Goal: Transaction & Acquisition: Purchase product/service

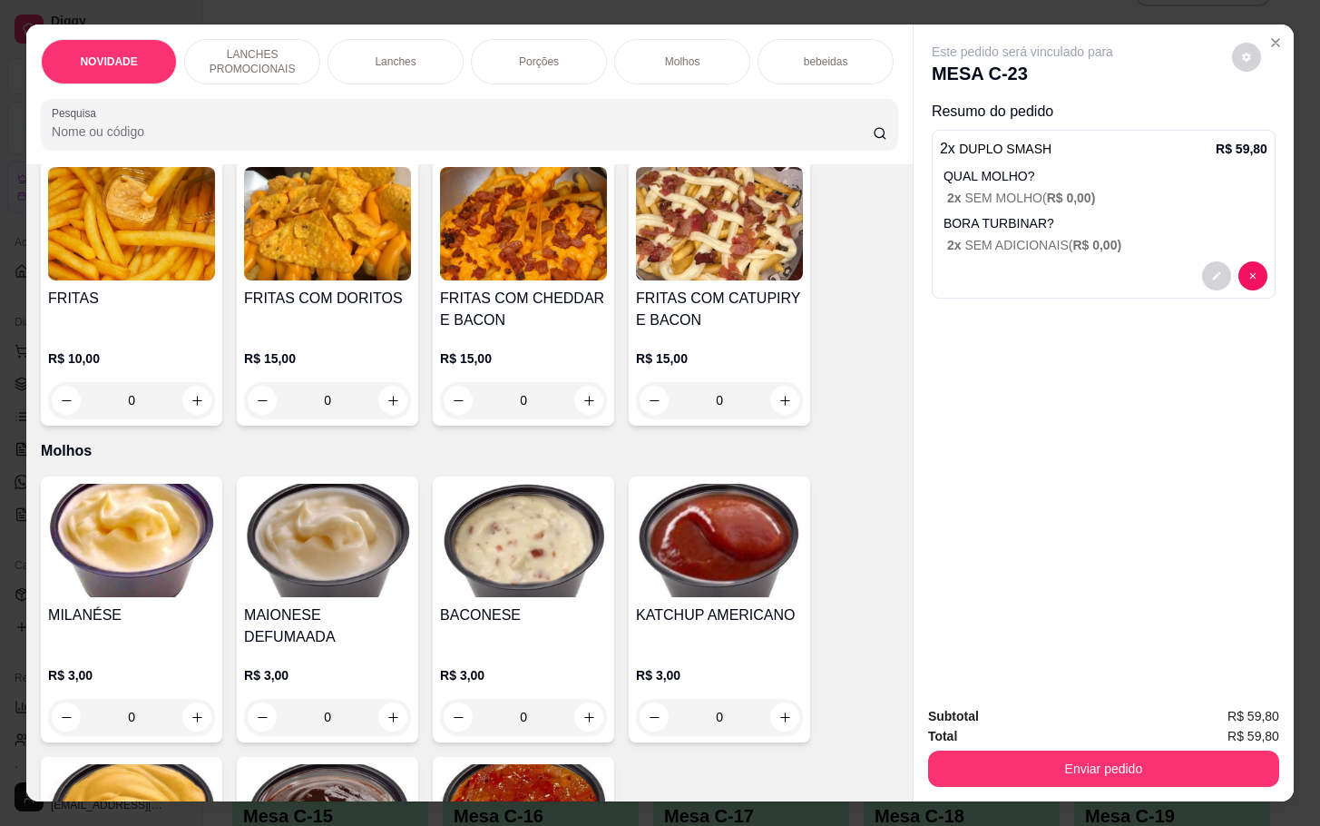
click at [584, 414] on div "0" at bounding box center [523, 400] width 167 height 36
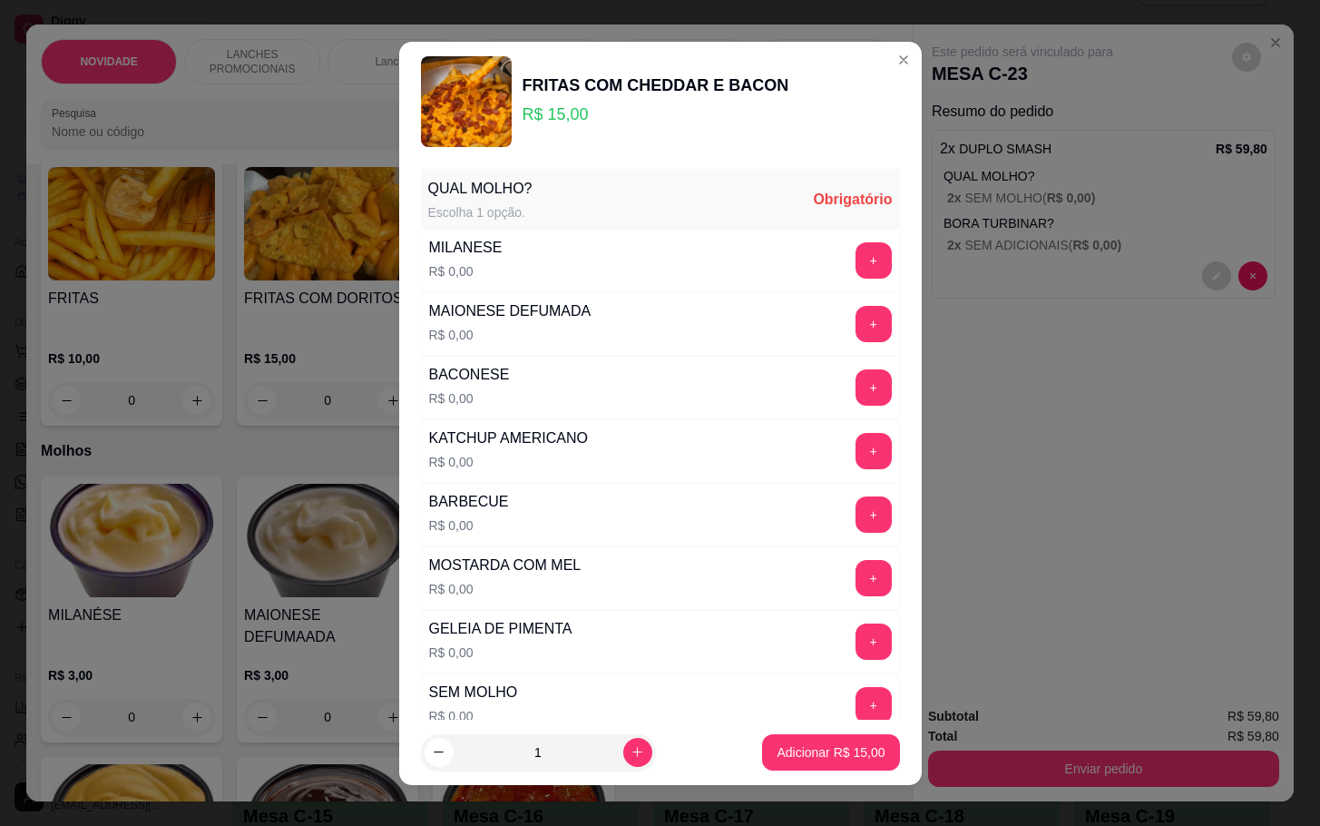
scroll to position [136, 0]
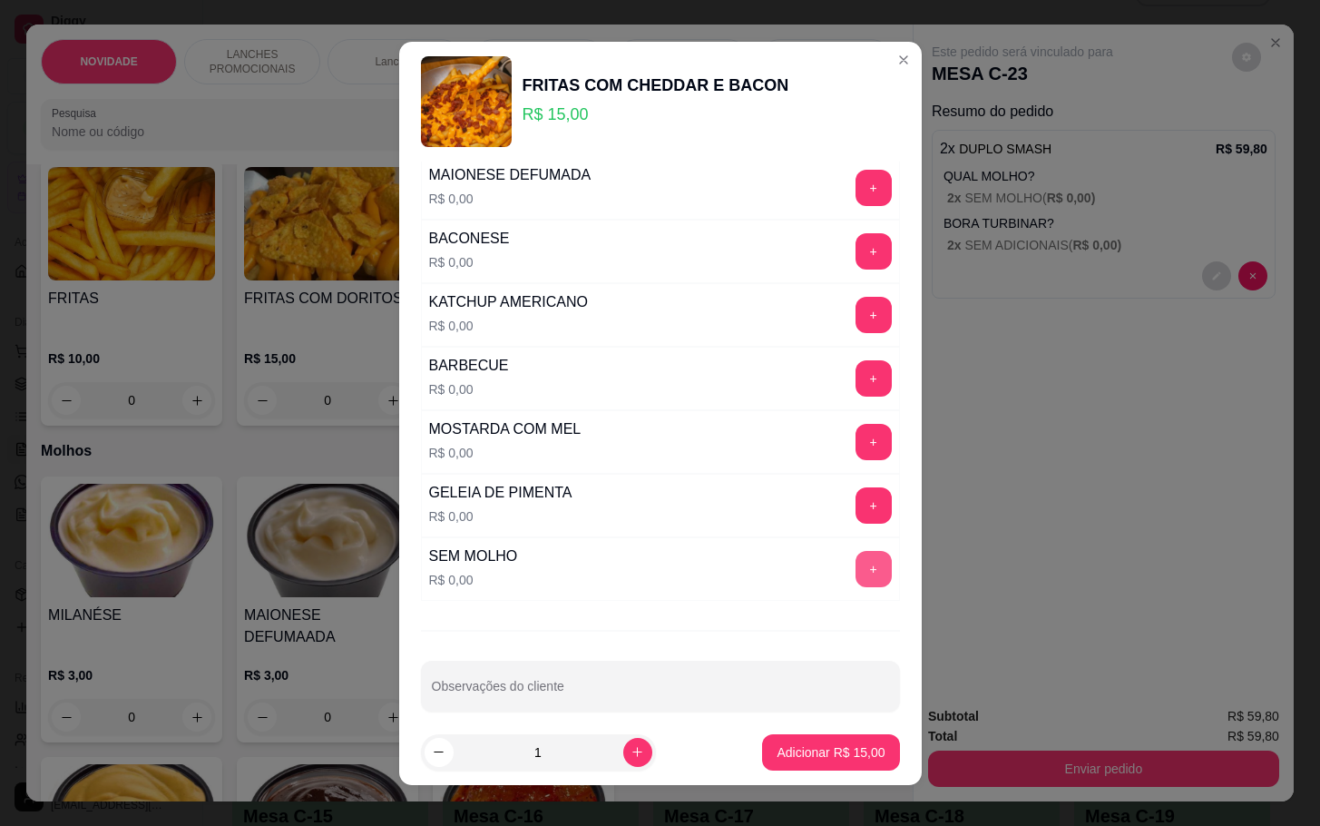
click at [856, 577] on button "+" at bounding box center [874, 569] width 36 height 36
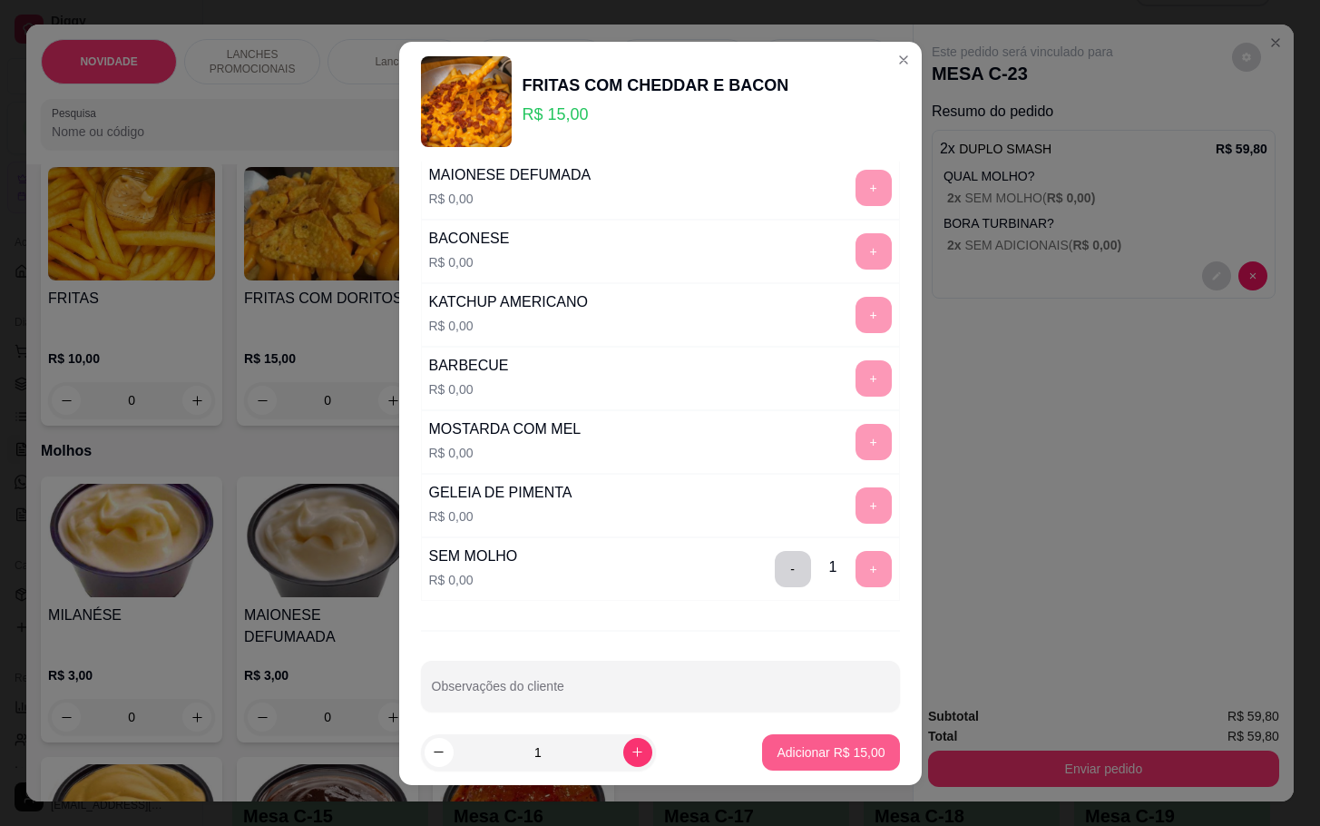
click at [762, 766] on button "Adicionar R$ 15,00" at bounding box center [830, 752] width 137 height 36
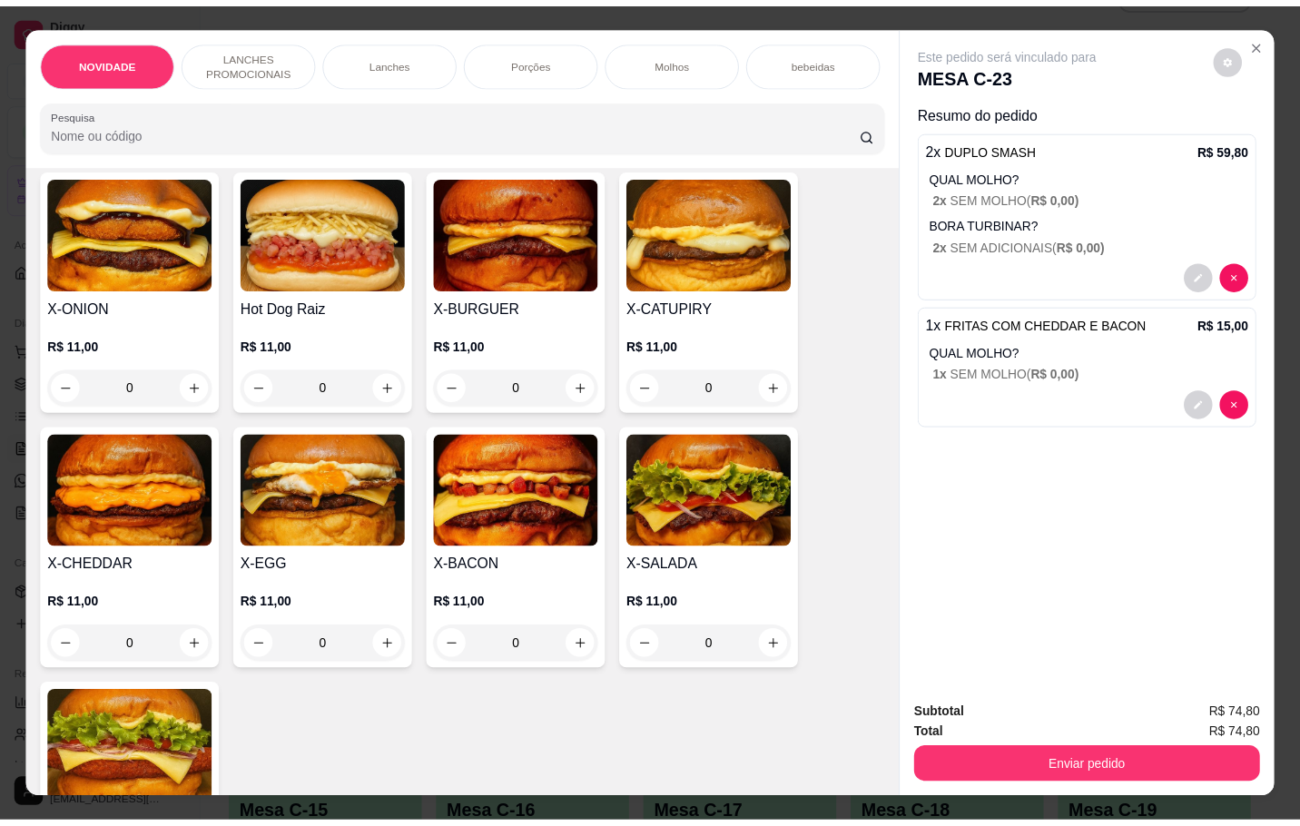
scroll to position [0, 0]
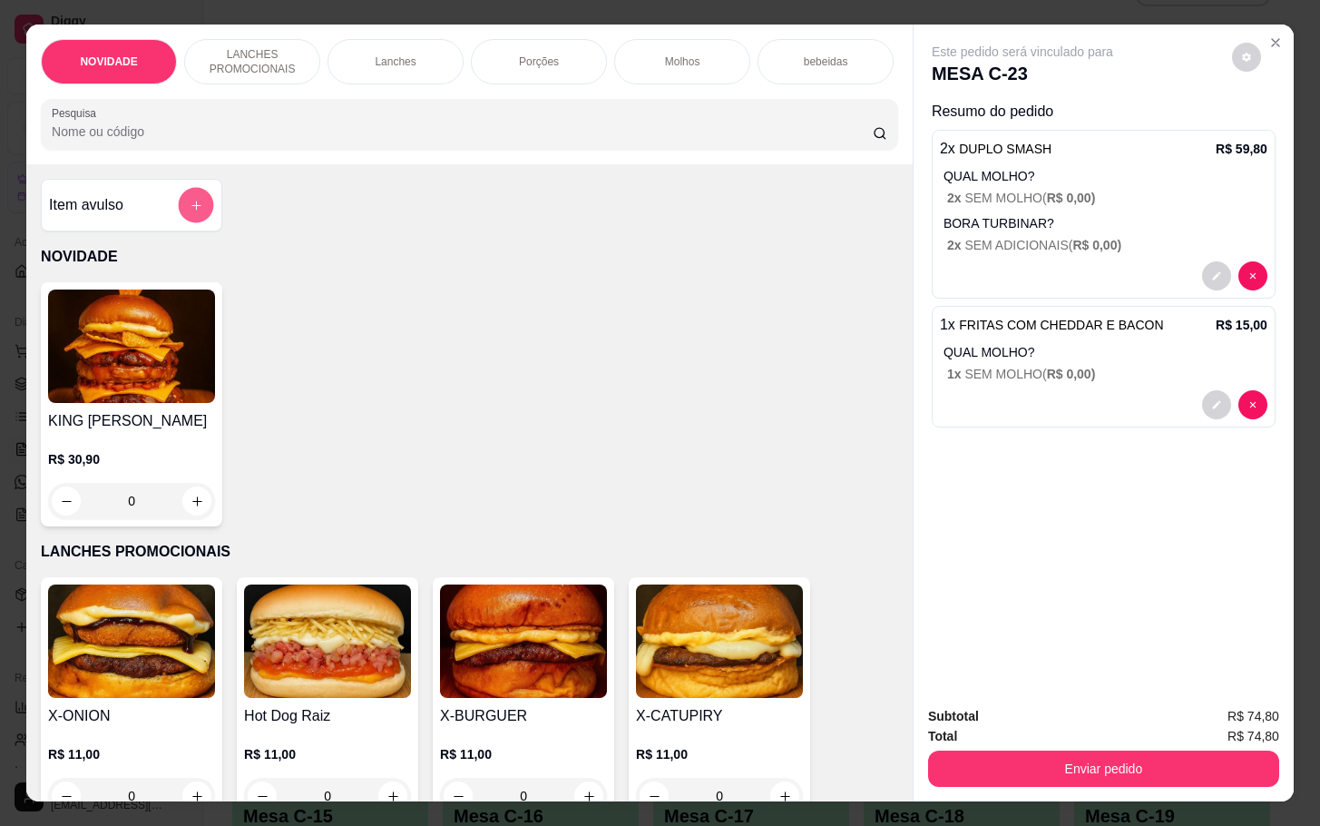
click at [179, 223] on button "add-separate-item" at bounding box center [196, 205] width 35 height 35
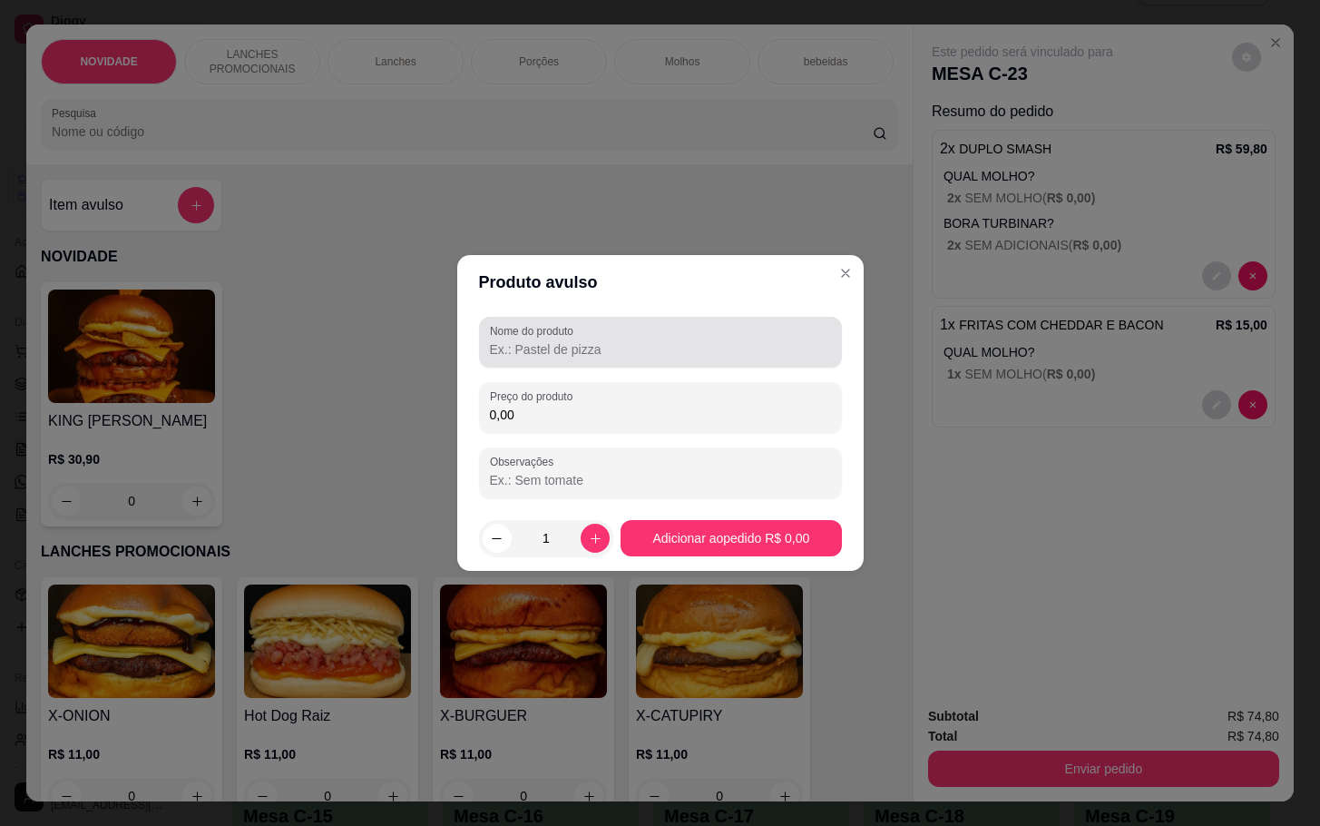
click at [550, 332] on label "Nome do produto" at bounding box center [535, 330] width 90 height 15
click at [550, 340] on input "Nome do produto" at bounding box center [660, 349] width 341 height 18
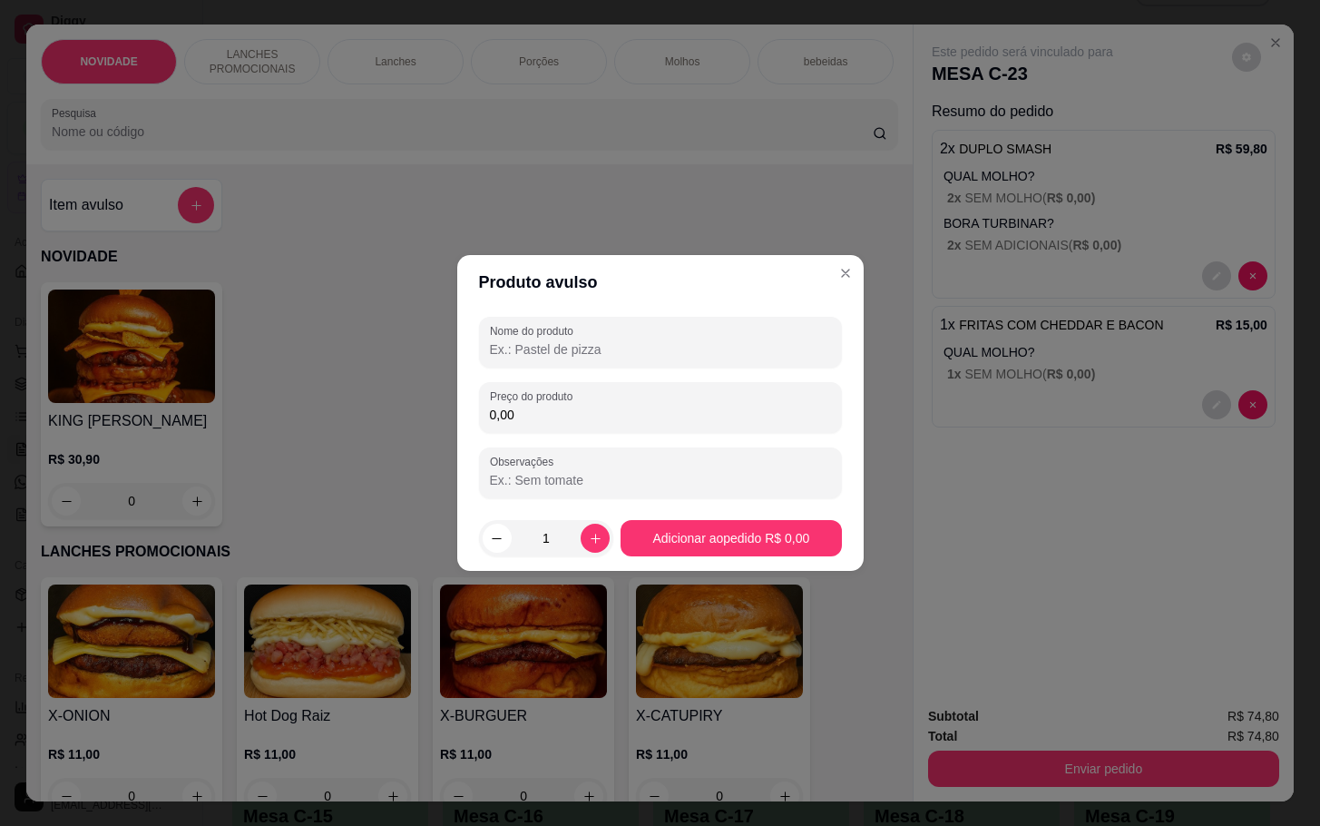
click at [633, 336] on div at bounding box center [660, 342] width 341 height 36
type input "[PERSON_NAME]"
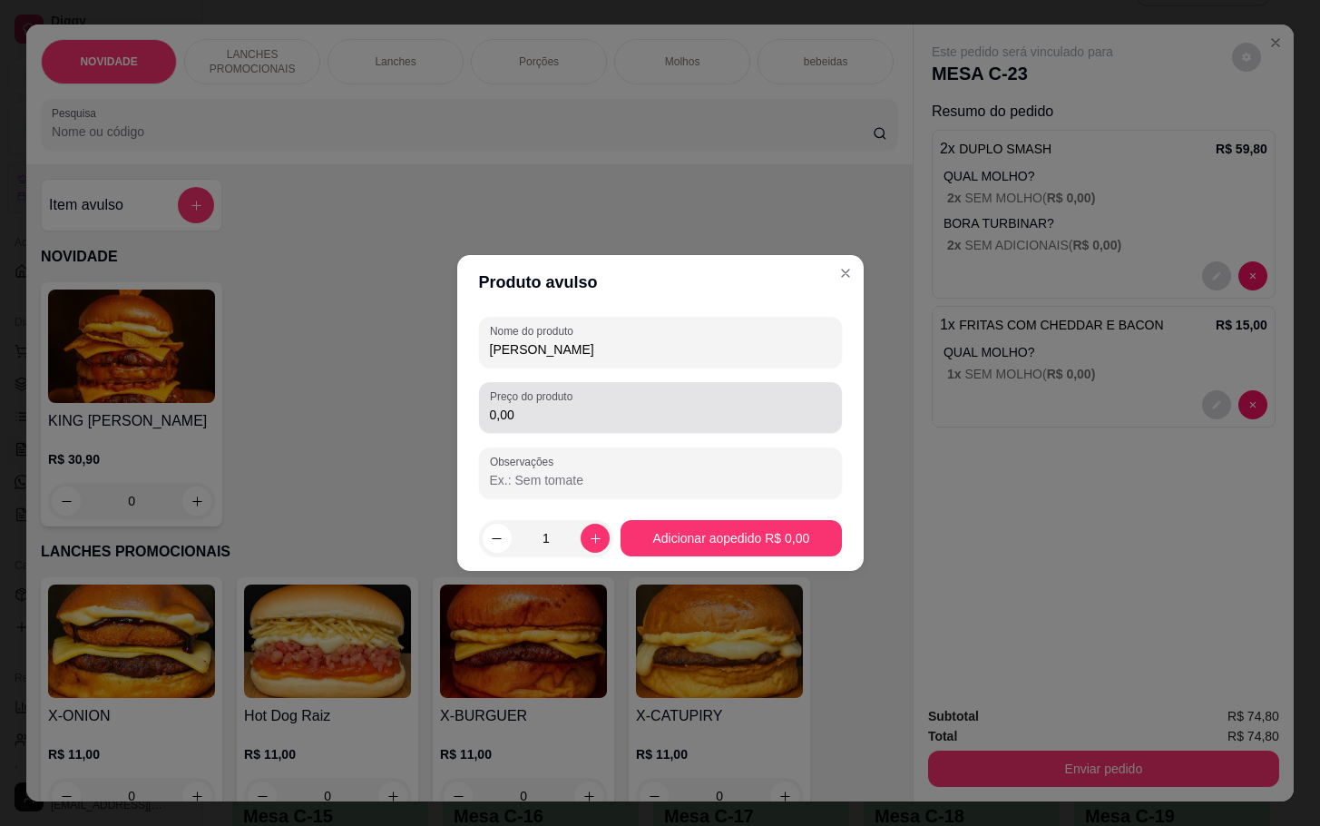
click at [684, 396] on div "0,00" at bounding box center [660, 407] width 341 height 36
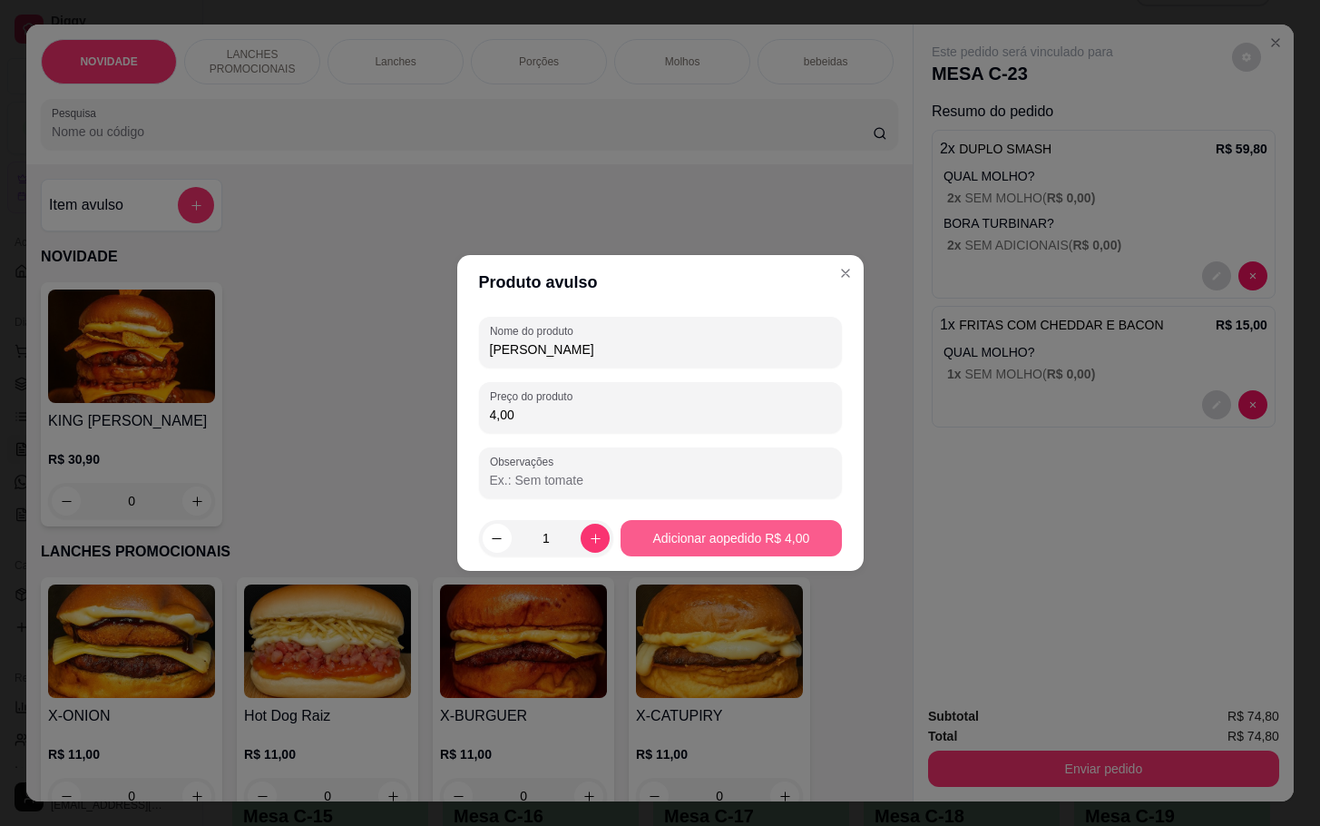
type input "4,00"
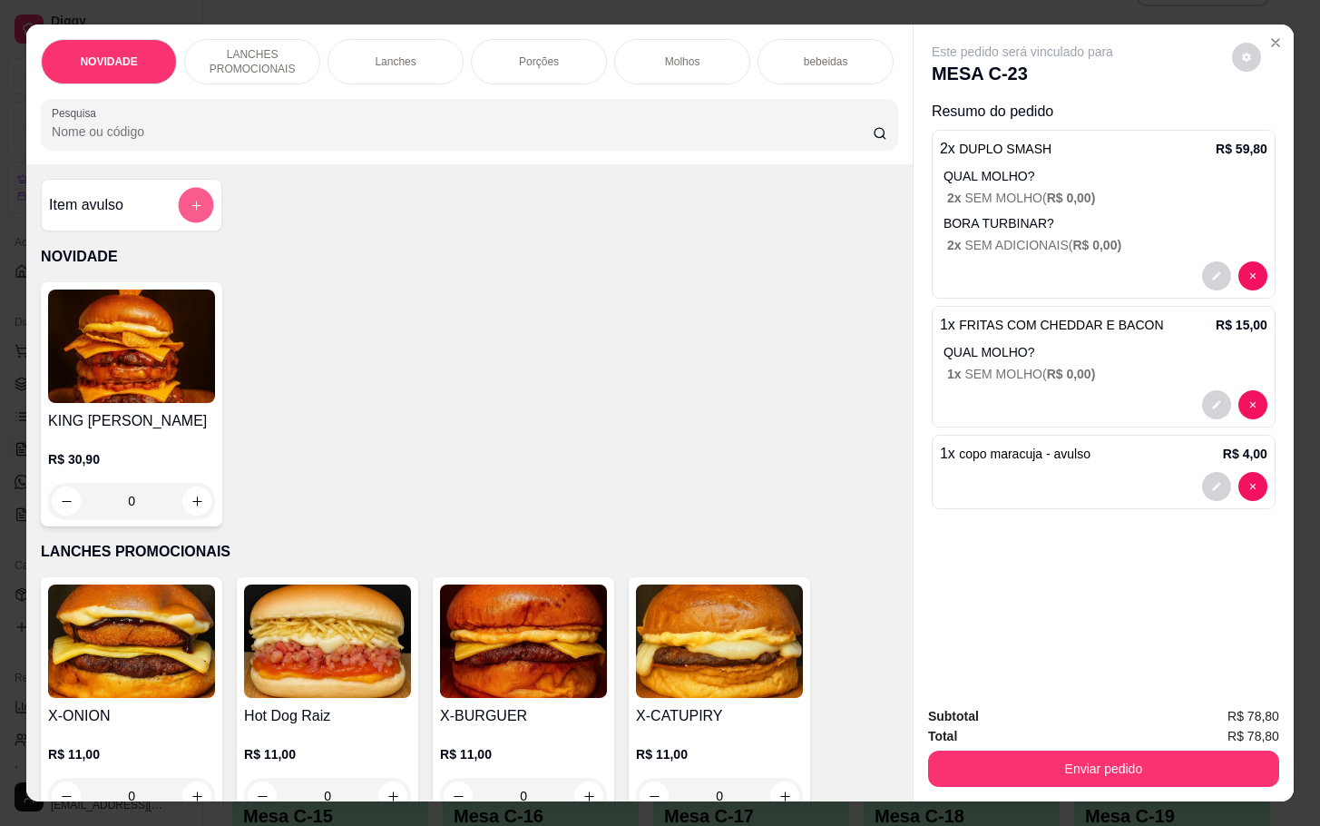
click at [190, 210] on icon "add-separate-item" at bounding box center [197, 206] width 14 height 14
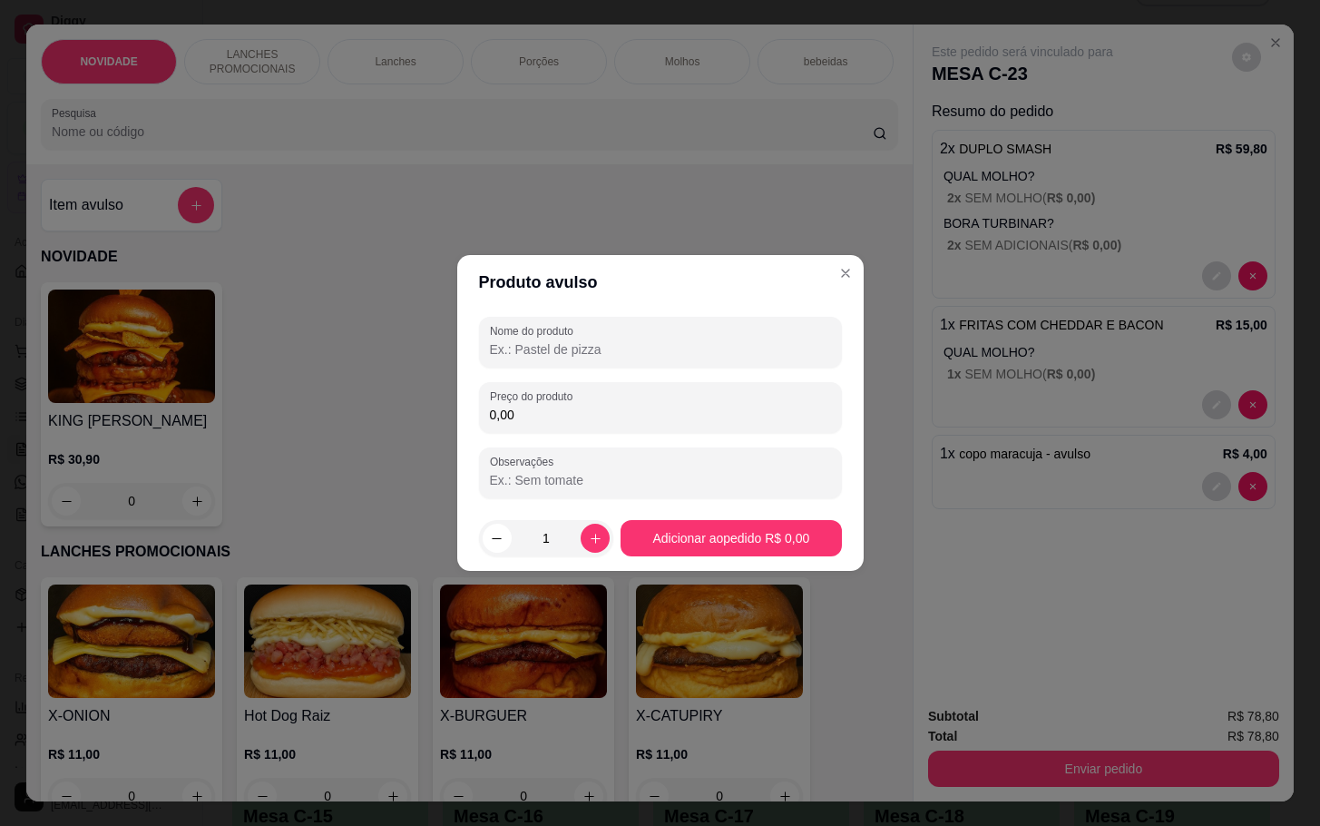
click at [643, 346] on input "Nome do produto" at bounding box center [660, 349] width 341 height 18
type input "tatuina"
click at [524, 422] on input "0,00" at bounding box center [660, 415] width 341 height 18
type input "5,00"
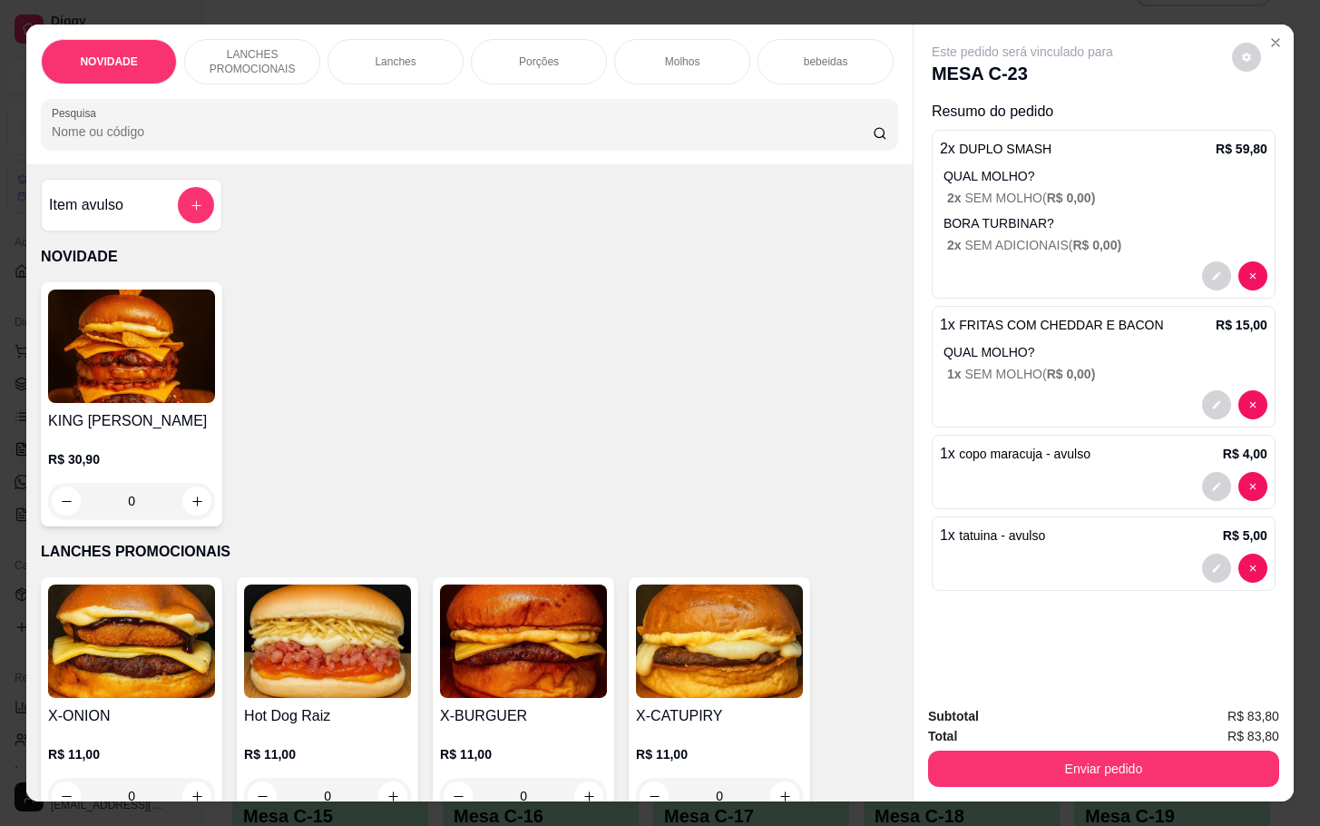
drag, startPoint x: 1086, startPoint y: 777, endPoint x: 1098, endPoint y: 777, distance: 11.8
click at [1098, 777] on div "Subtotal R$ 83,80 Total R$ 83,80 Enviar pedido" at bounding box center [1104, 747] width 380 height 110
click at [1097, 763] on button "Enviar pedido" at bounding box center [1103, 769] width 351 height 36
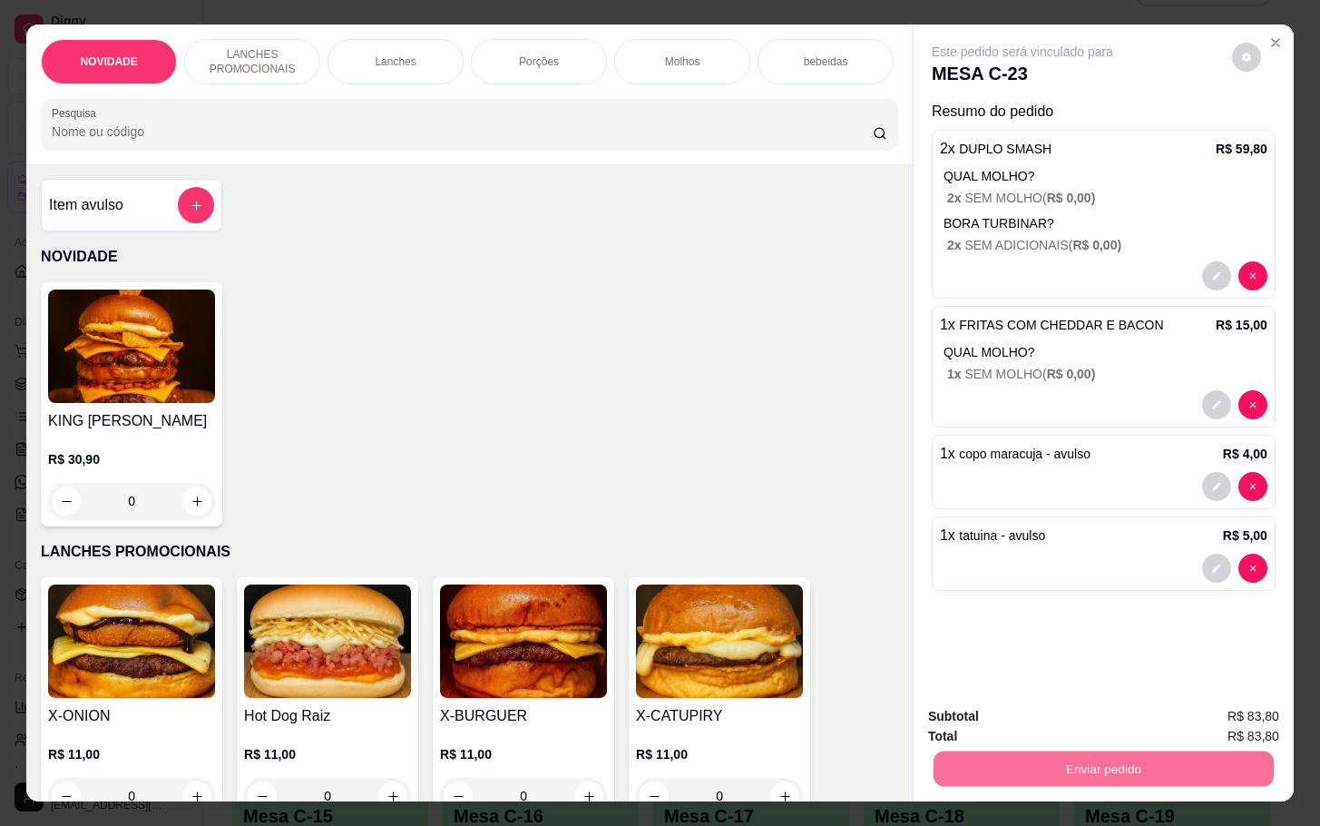
click at [1010, 706] on button "Não registrar e enviar pedido" at bounding box center [1040, 714] width 183 height 34
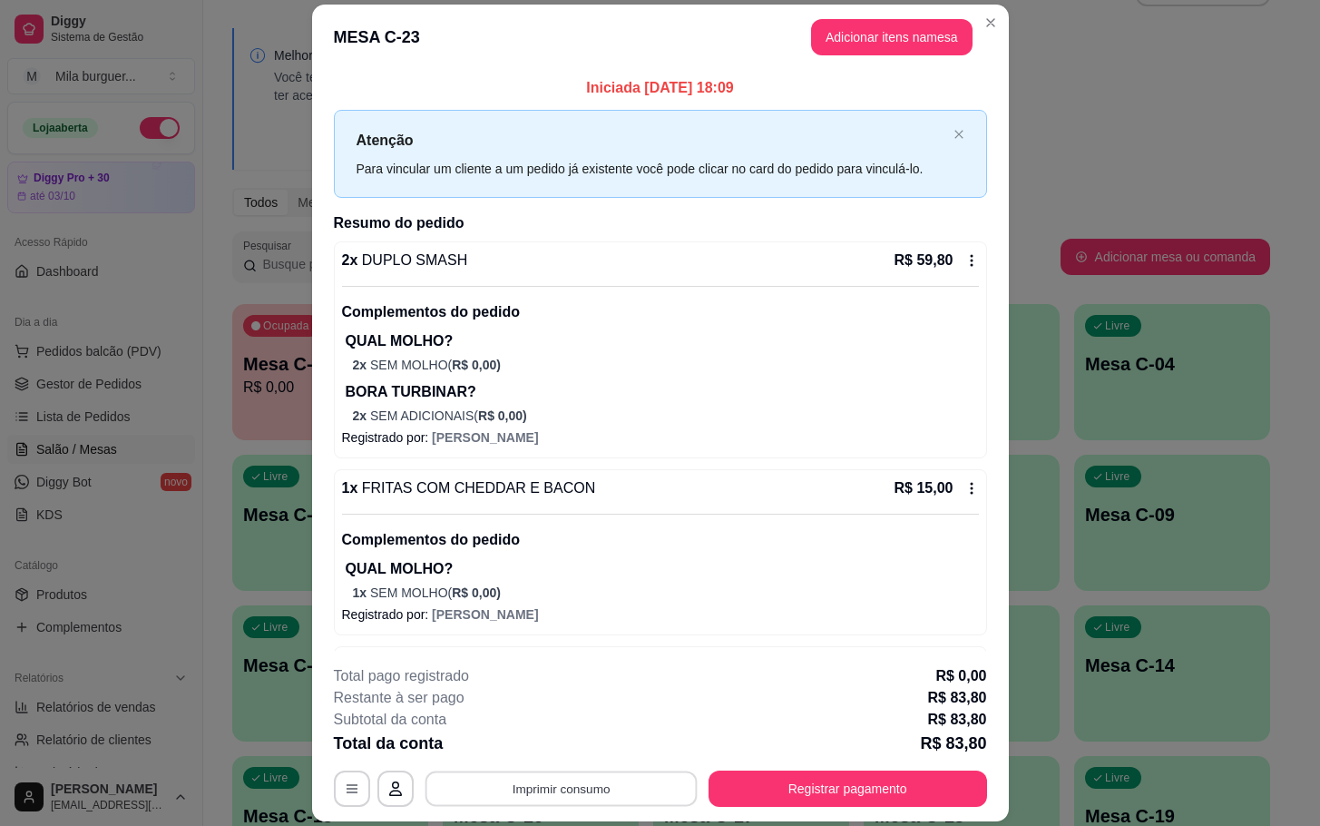
click at [594, 781] on button "Imprimir consumo" at bounding box center [561, 788] width 272 height 35
click at [572, 757] on button "IMPRESSORA" at bounding box center [556, 747] width 127 height 28
click at [585, 787] on button "Imprimir consumo" at bounding box center [561, 788] width 280 height 36
click at [535, 751] on button "IMPRESSORA" at bounding box center [557, 747] width 132 height 29
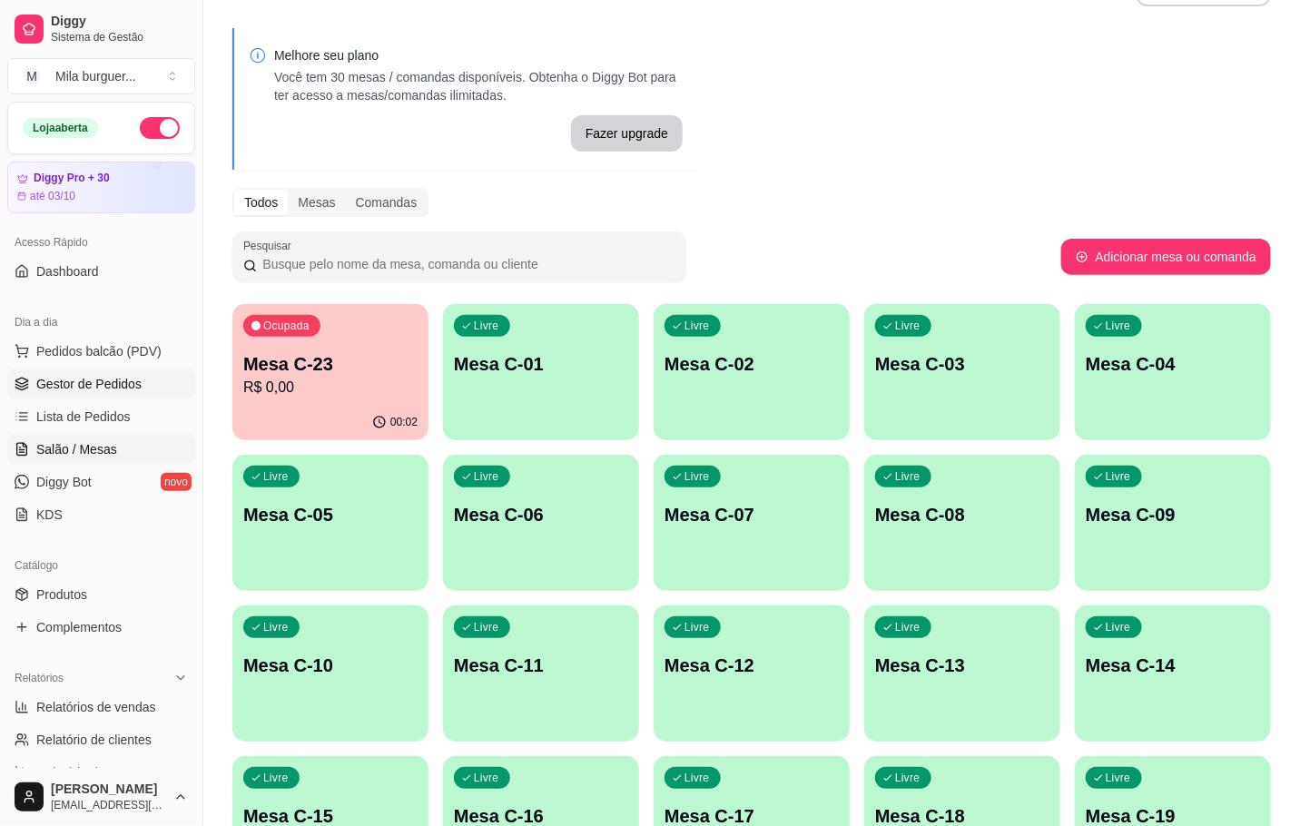
click at [90, 382] on span "Gestor de Pedidos" at bounding box center [88, 384] width 105 height 18
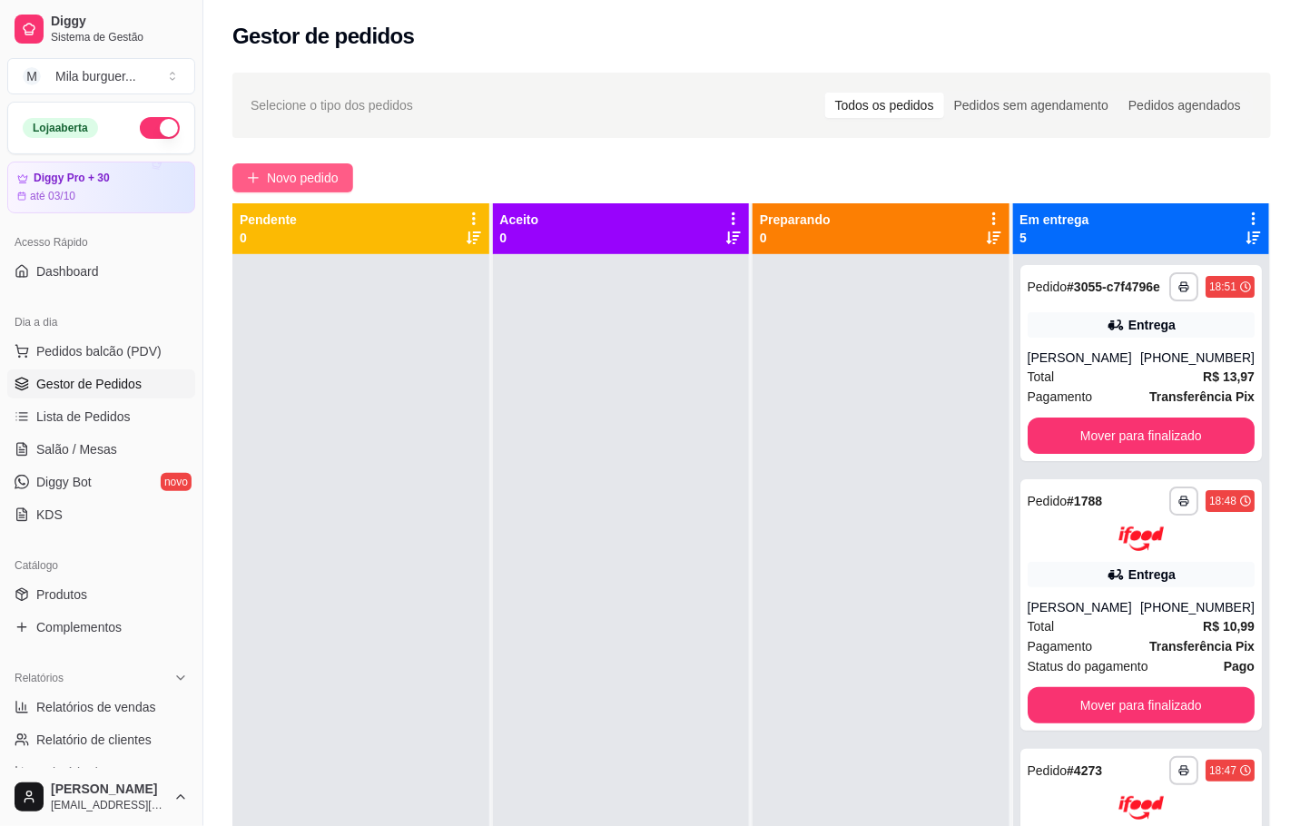
click at [314, 175] on span "Novo pedido" at bounding box center [303, 178] width 72 height 20
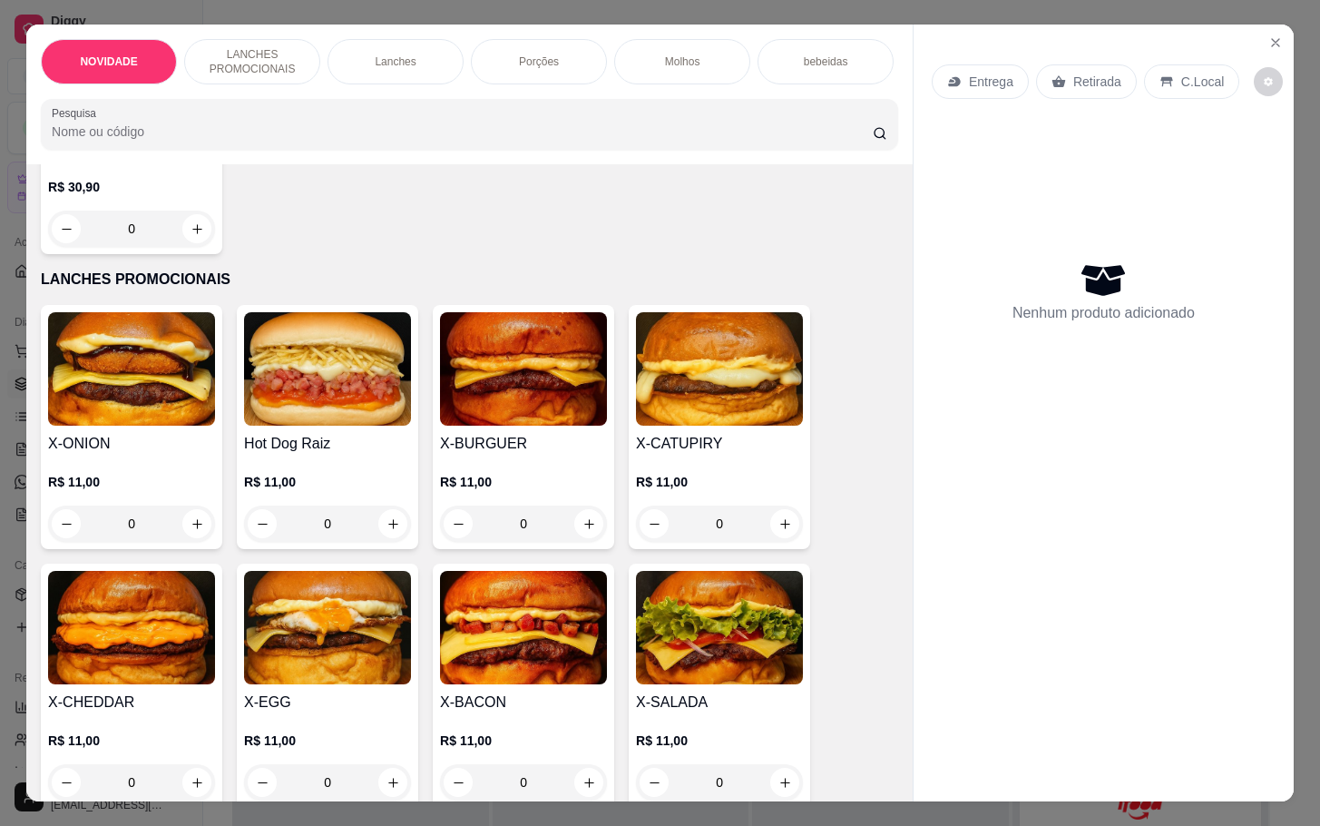
scroll to position [545, 0]
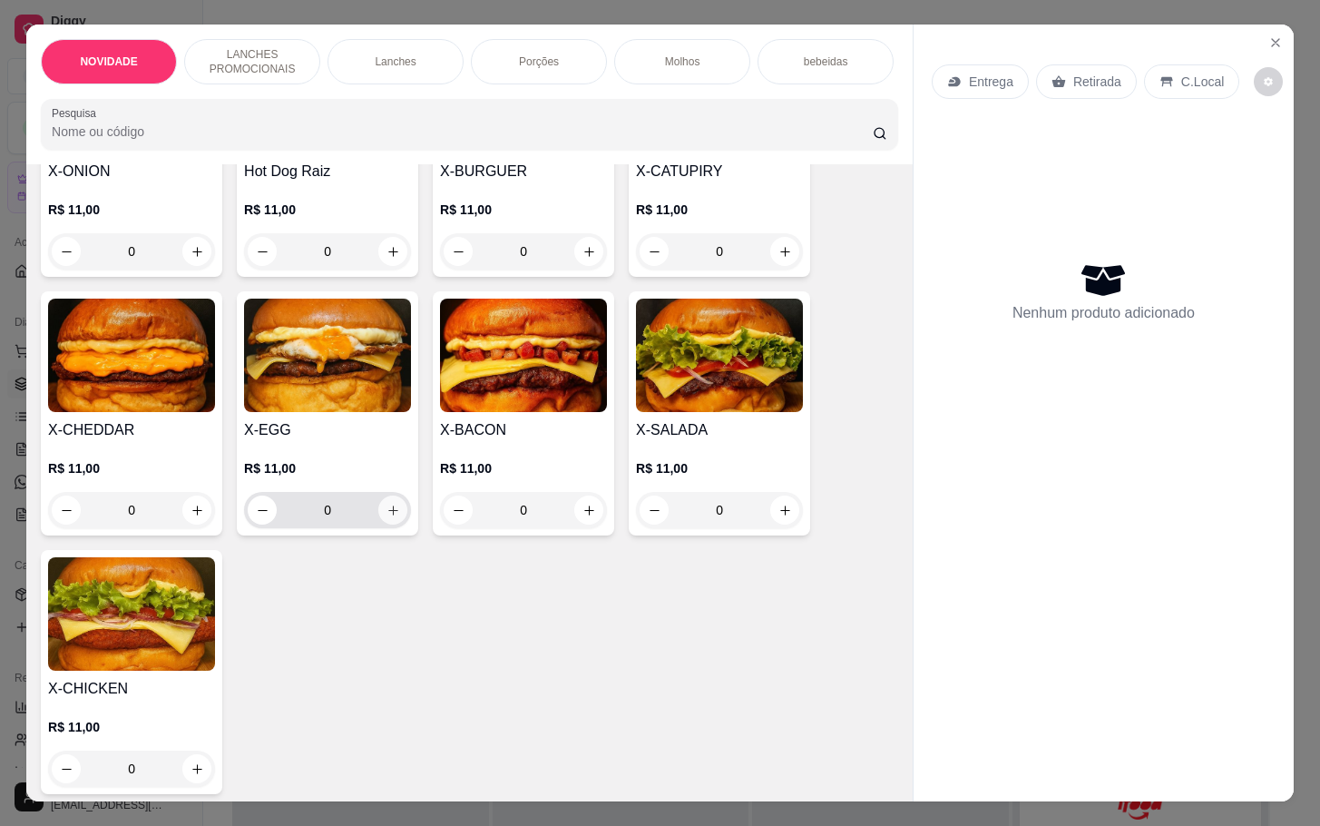
click at [388, 517] on icon "increase-product-quantity" at bounding box center [394, 511] width 14 height 14
type input "1"
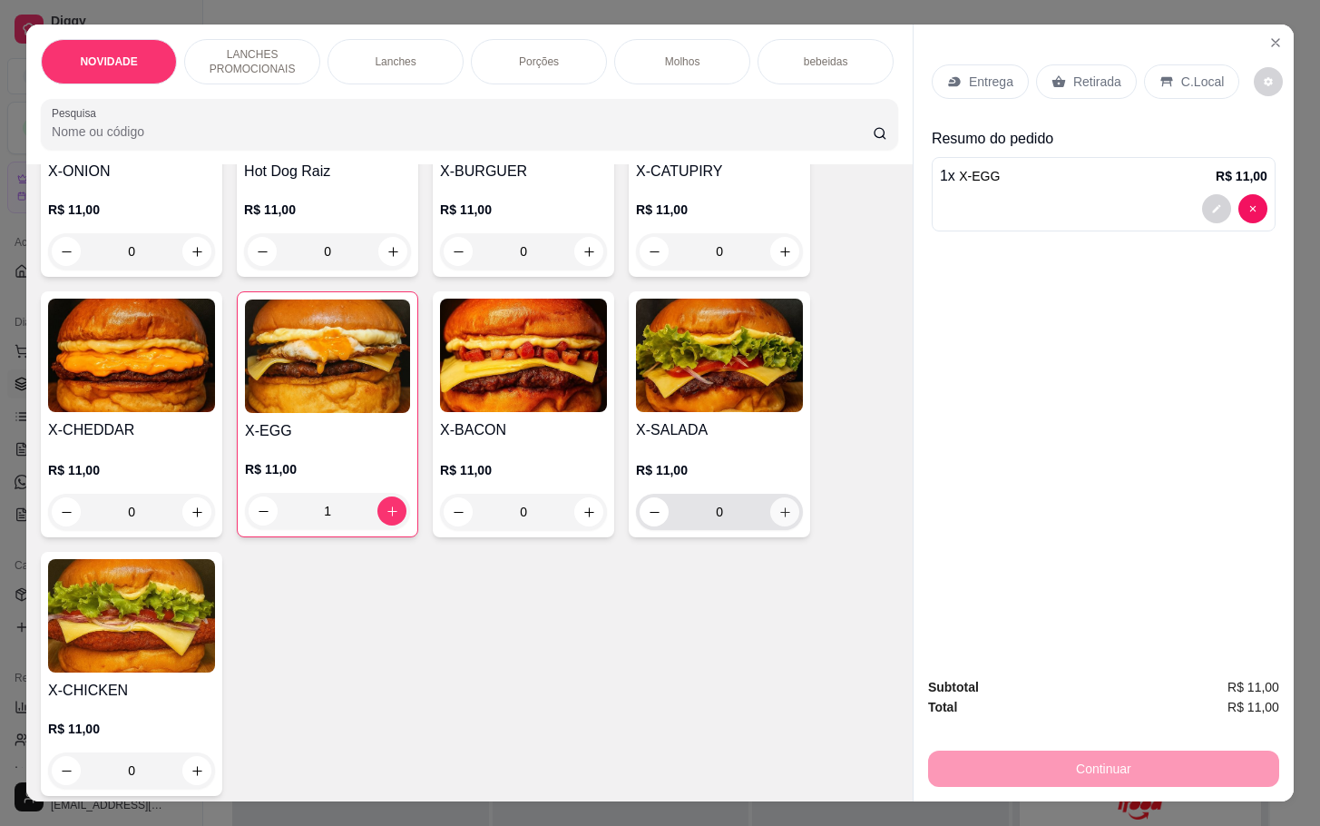
click at [750, 515] on input "0" at bounding box center [720, 512] width 102 height 36
click at [790, 515] on div "0" at bounding box center [719, 512] width 167 height 36
click at [770, 526] on button "increase-product-quantity" at bounding box center [784, 511] width 29 height 29
type input "1"
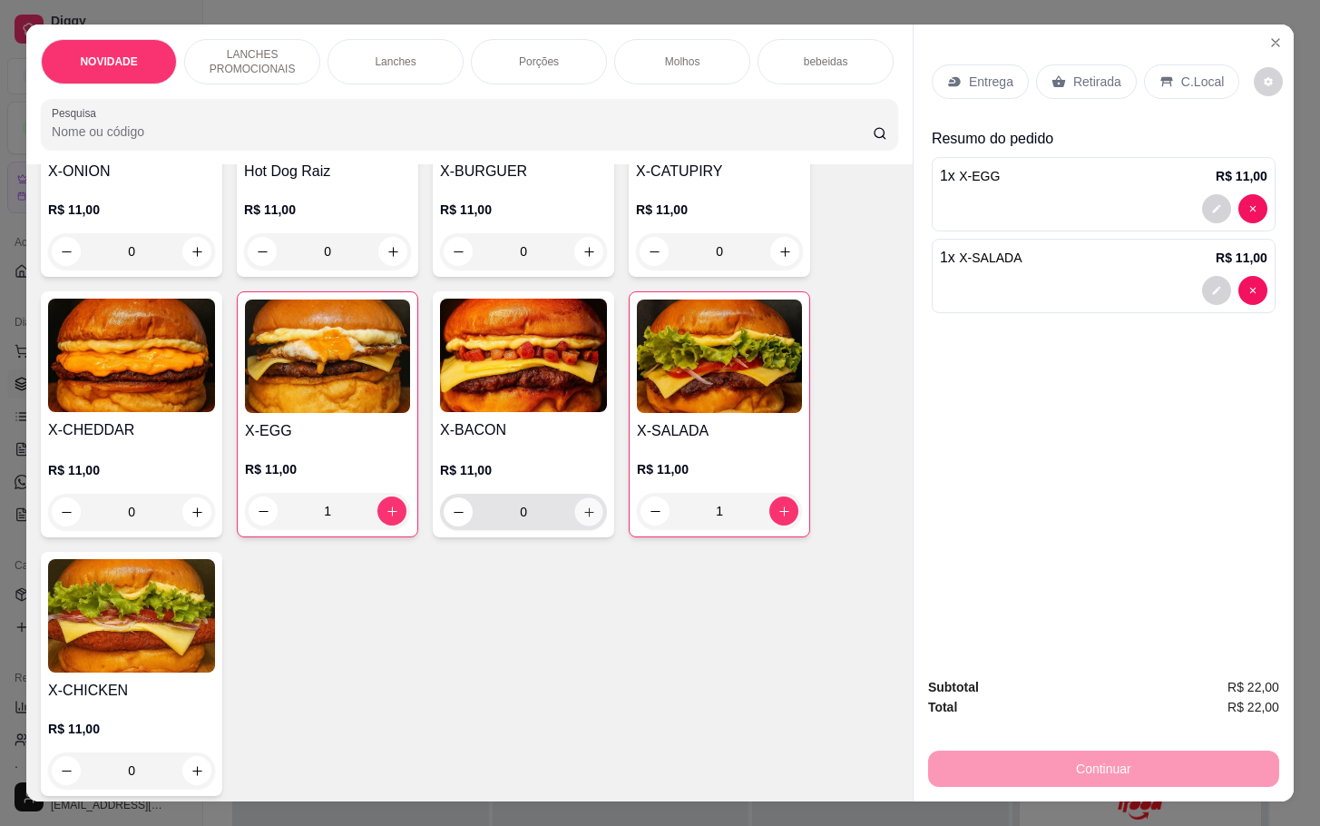
click at [583, 519] on icon "increase-product-quantity" at bounding box center [590, 512] width 14 height 14
click at [580, 525] on button "increase-product-quantity" at bounding box center [588, 511] width 28 height 28
type input "2"
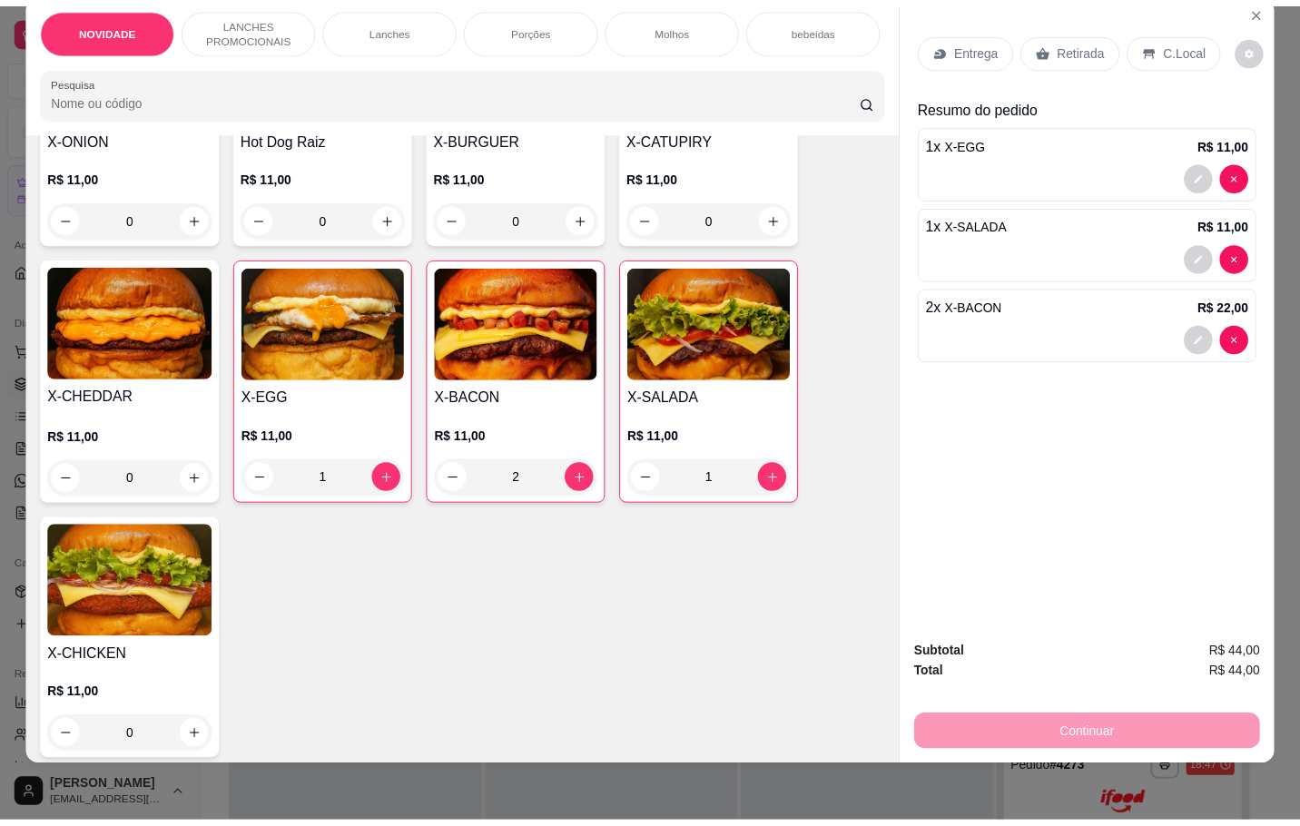
scroll to position [0, 0]
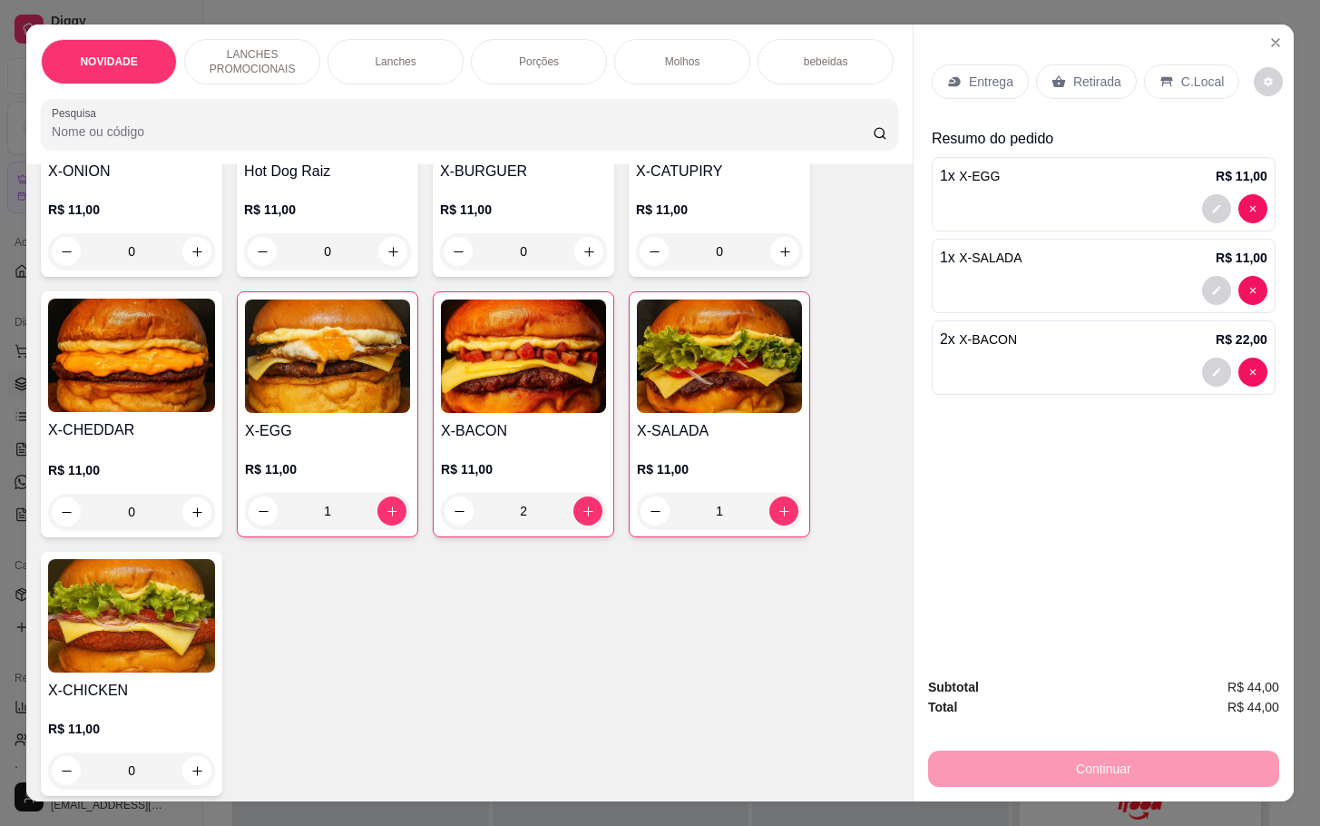
click at [1082, 77] on p "Retirada" at bounding box center [1098, 82] width 48 height 18
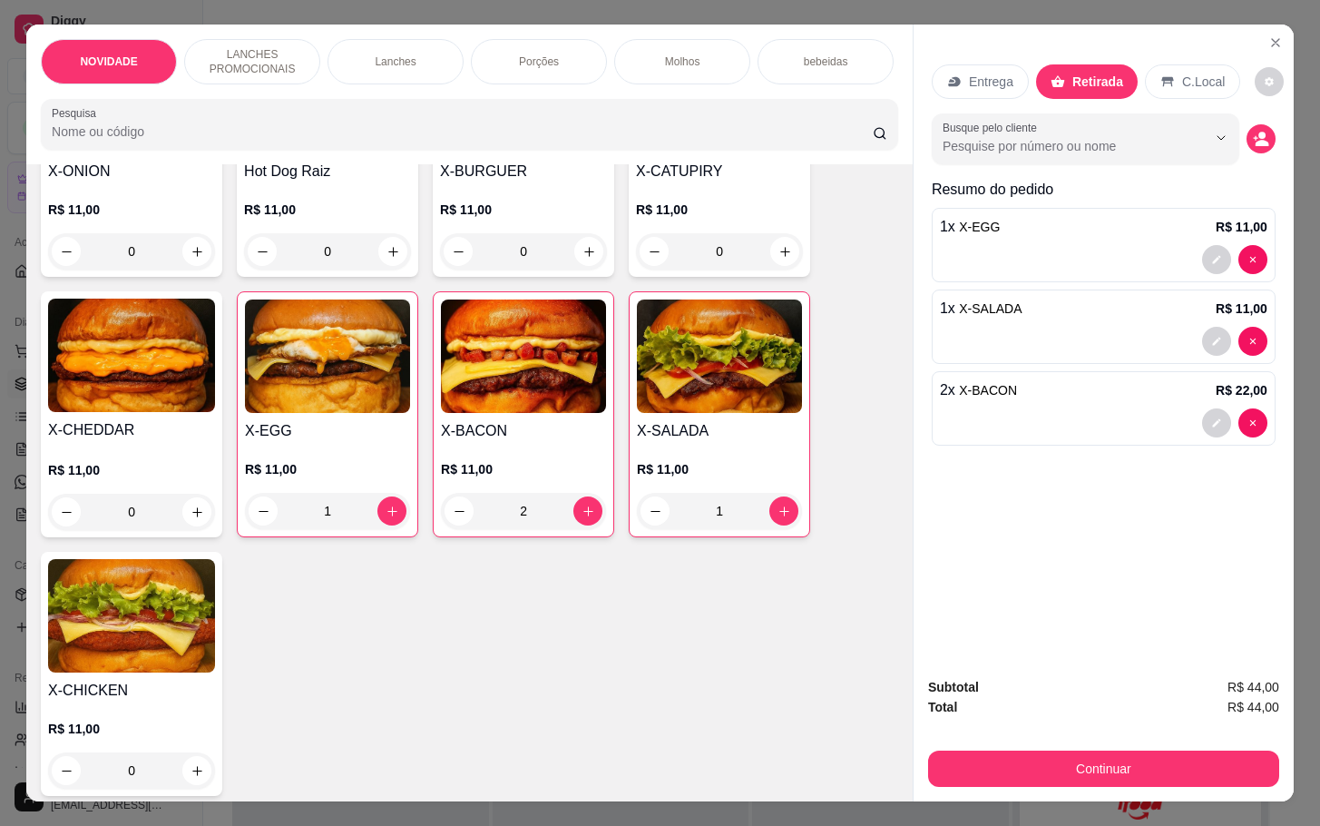
click at [1098, 746] on div "Continuar" at bounding box center [1103, 766] width 351 height 41
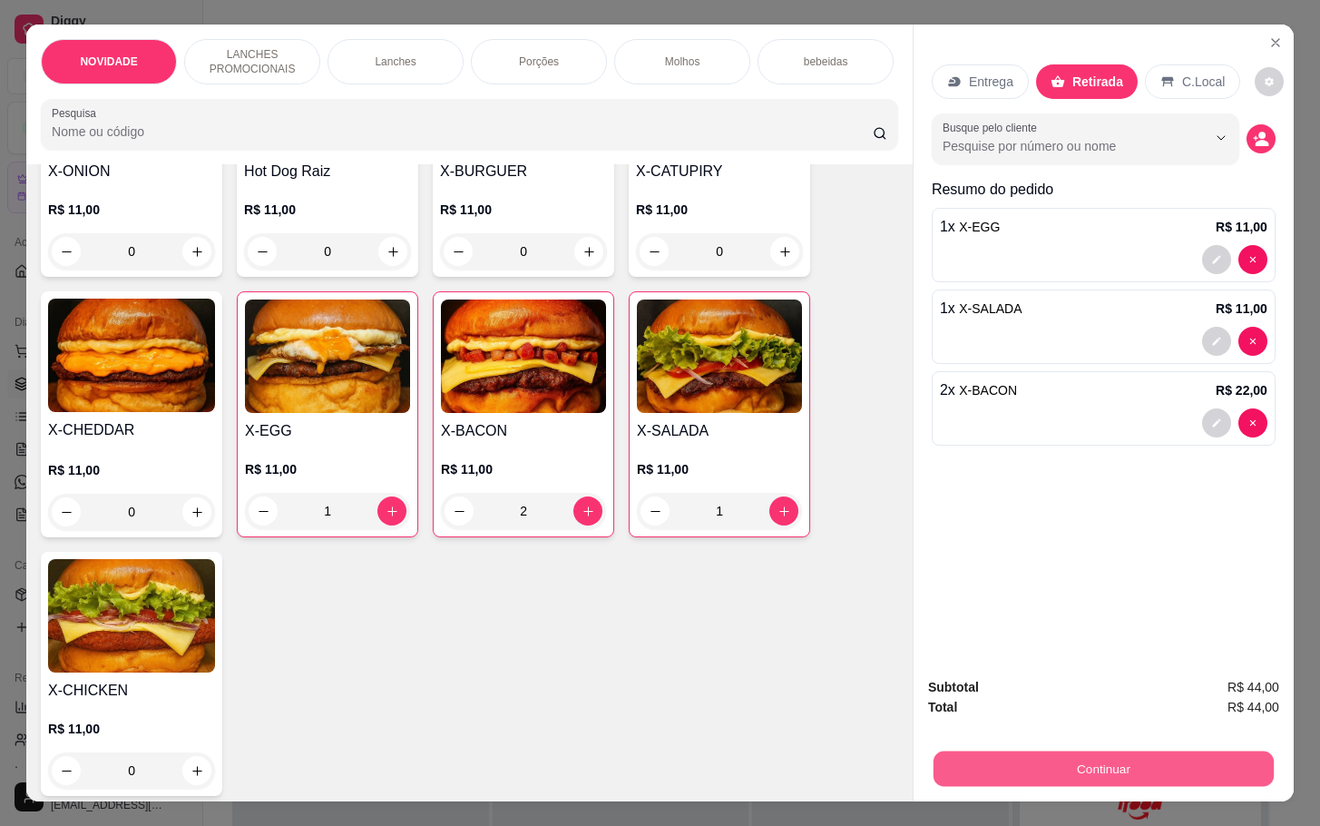
click at [1100, 751] on button "Continuar" at bounding box center [1104, 768] width 340 height 35
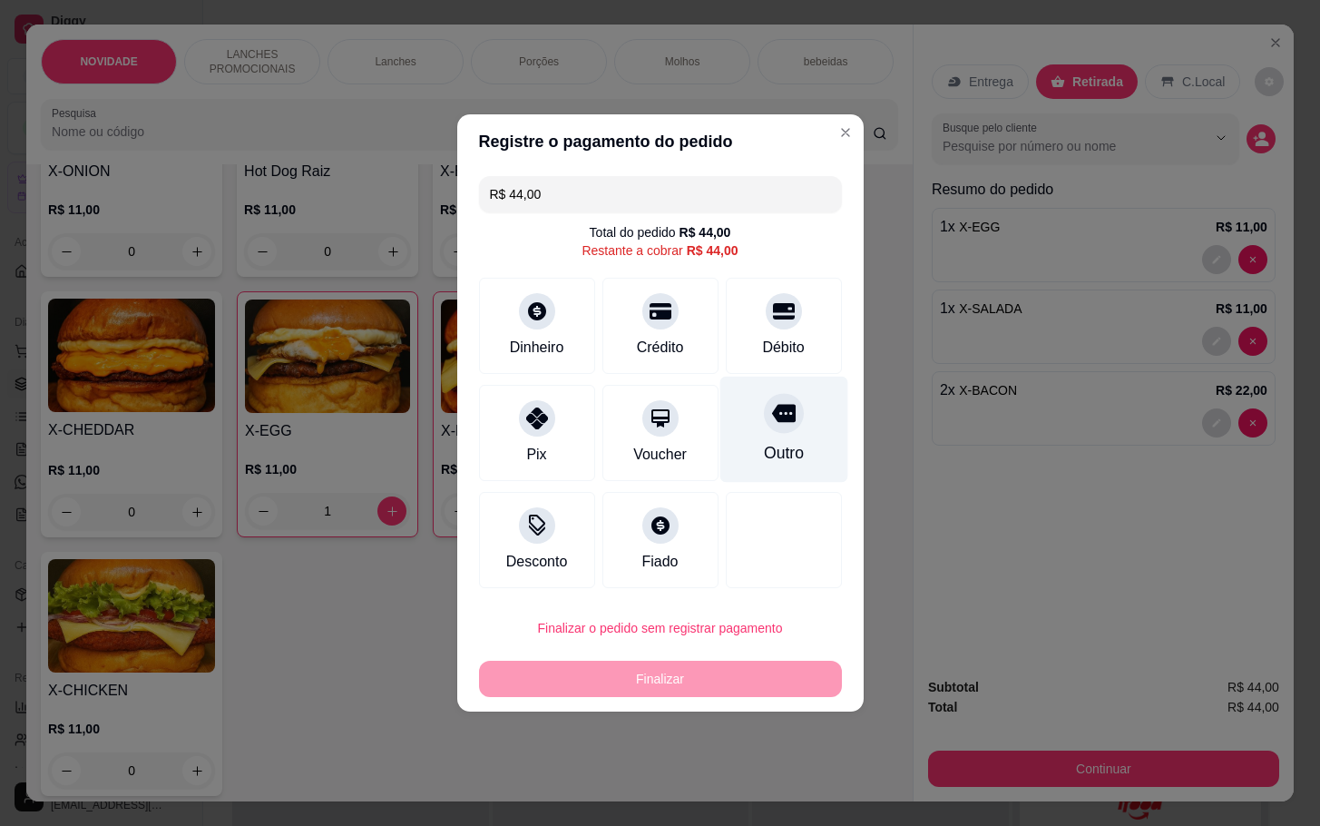
click at [762, 438] on div "Outro" at bounding box center [784, 430] width 128 height 106
type input "R$ 0,00"
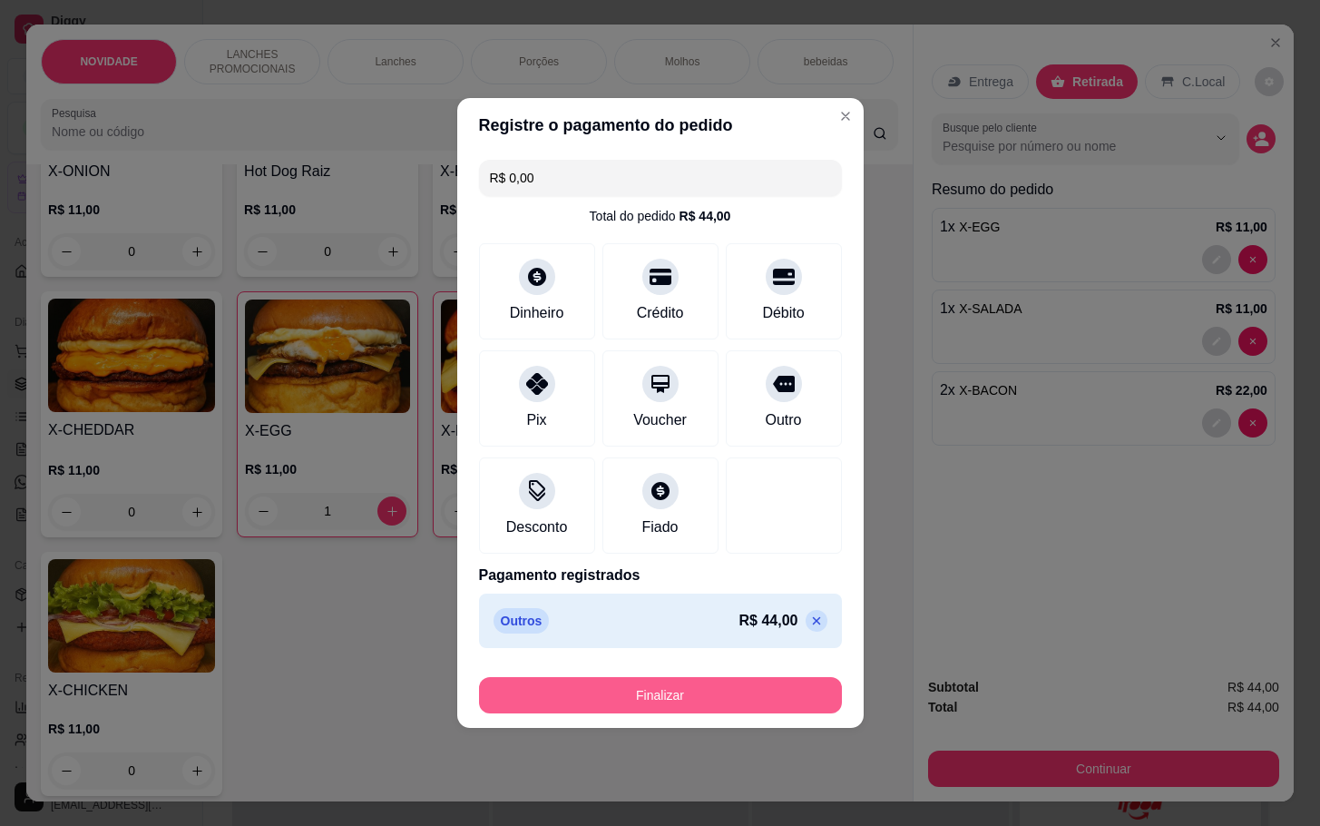
click at [769, 686] on button "Finalizar" at bounding box center [660, 695] width 363 height 36
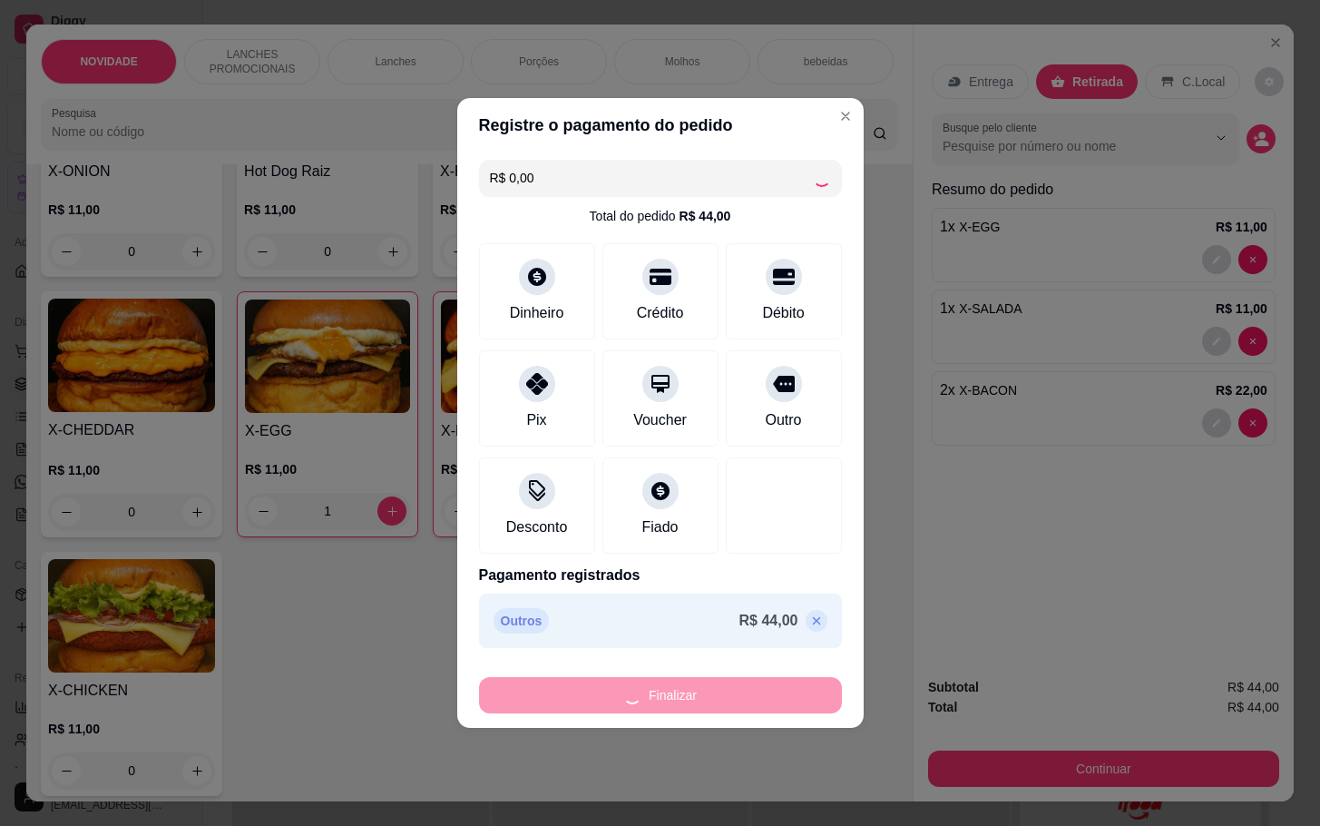
type input "0"
type input "-R$ 44,00"
